Goal: Information Seeking & Learning: Find specific fact

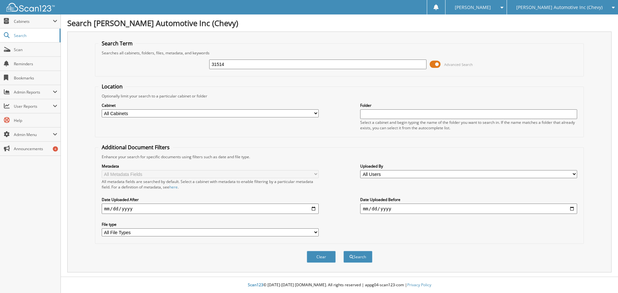
type input "31514"
click at [344, 251] on button "Search" at bounding box center [358, 257] width 29 height 12
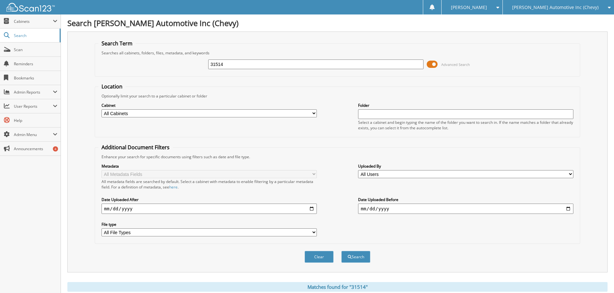
drag, startPoint x: 255, startPoint y: 61, endPoint x: 109, endPoint y: 97, distance: 150.1
click at [110, 98] on form "Search Term Searches all cabinets, folders, files, metadata, and keywords 31514…" at bounding box center [337, 155] width 485 height 230
type input "31592"
click at [341, 251] on button "Search" at bounding box center [355, 257] width 29 height 12
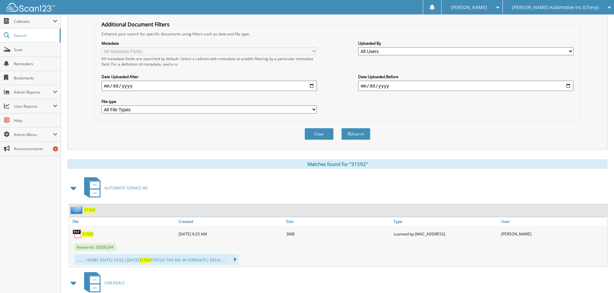
scroll to position [193, 0]
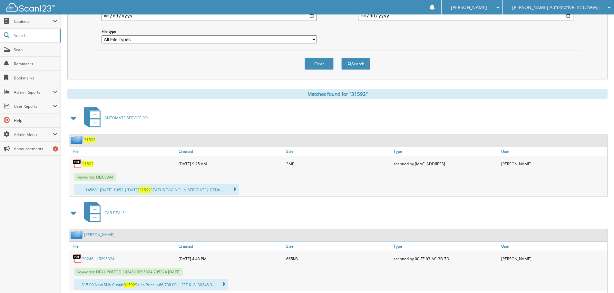
click at [89, 167] on span "31592" at bounding box center [87, 163] width 11 height 5
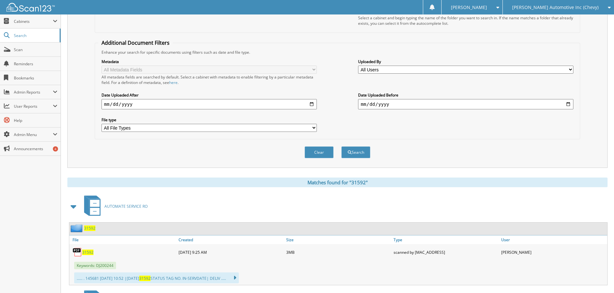
scroll to position [0, 0]
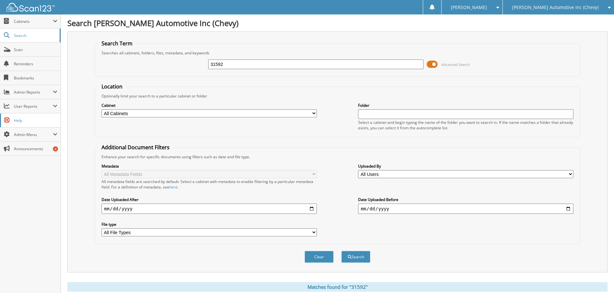
drag, startPoint x: 103, startPoint y: 101, endPoint x: 43, endPoint y: 114, distance: 60.8
type input "31593"
click at [341, 251] on button "Search" at bounding box center [355, 257] width 29 height 12
